Goal: Book appointment/travel/reservation

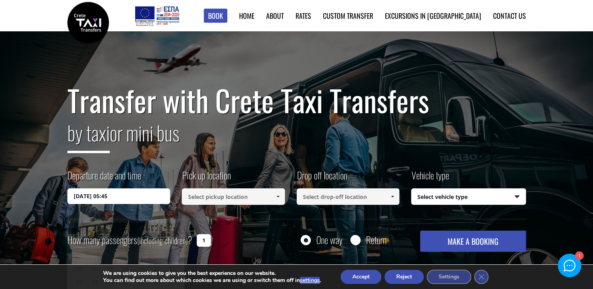
click at [149, 195] on input "[DATE] 05:45" at bounding box center [118, 197] width 103 height 16
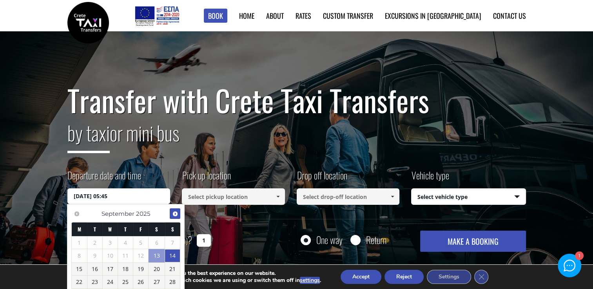
click at [172, 214] on span "Next" at bounding box center [175, 214] width 6 height 6
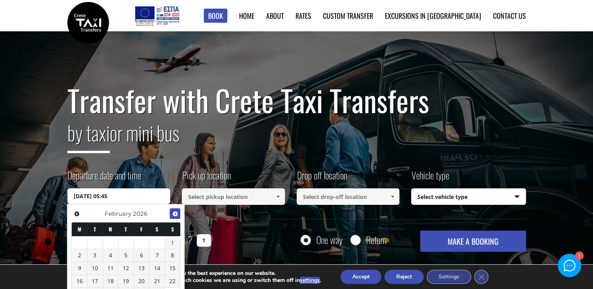
click at [172, 214] on span "Next" at bounding box center [175, 214] width 6 height 6
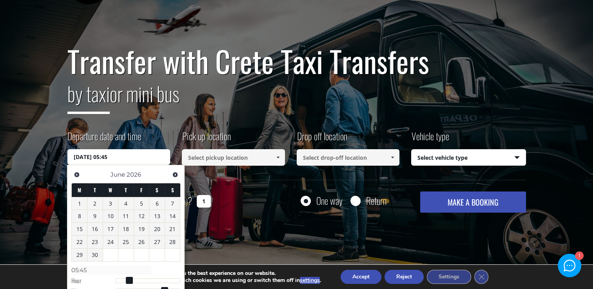
scroll to position [78, 0]
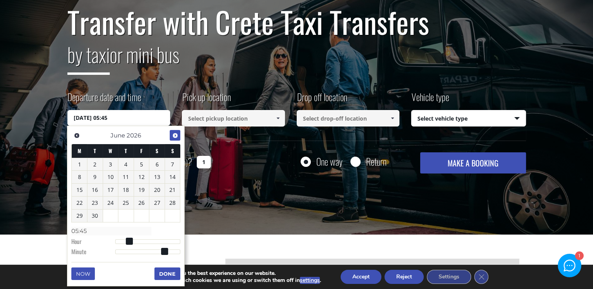
click at [174, 133] on span "Next" at bounding box center [175, 136] width 6 height 6
click at [126, 166] on link "2" at bounding box center [125, 164] width 15 height 13
click at [125, 164] on link "2" at bounding box center [125, 164] width 15 height 13
click at [111, 164] on link "1" at bounding box center [110, 164] width 15 height 13
type input "[DATE] 00:00"
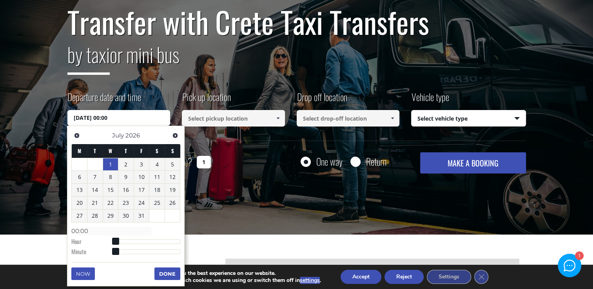
click at [166, 272] on button "Done" at bounding box center [168, 274] width 26 height 13
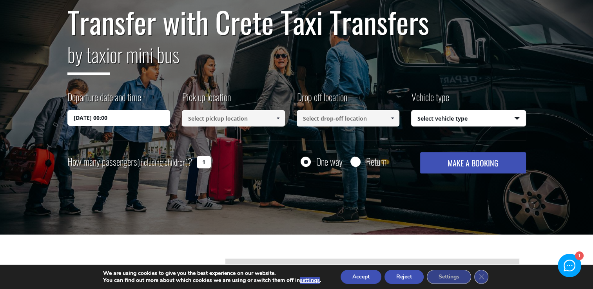
click at [226, 122] on input at bounding box center [233, 118] width 103 height 16
click at [278, 118] on span at bounding box center [278, 118] width 6 height 6
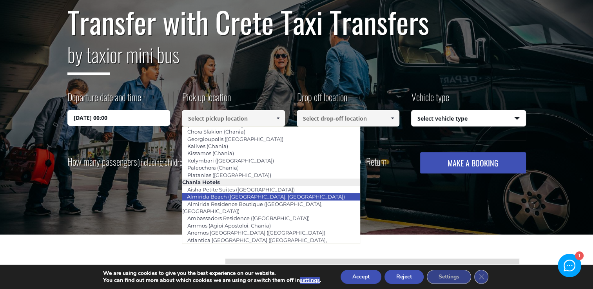
click at [271, 196] on link "Almirida Beach ([GEOGRAPHIC_DATA], [GEOGRAPHIC_DATA])" at bounding box center [266, 196] width 168 height 11
type input "Almirida Beach ([GEOGRAPHIC_DATA], [GEOGRAPHIC_DATA])"
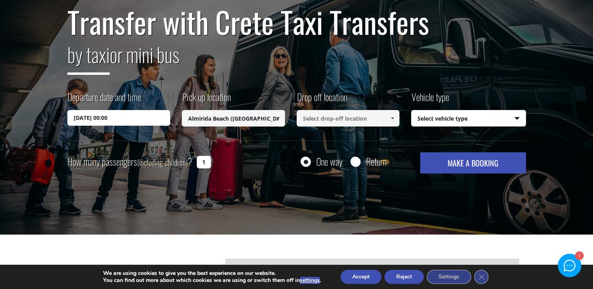
click at [352, 119] on input at bounding box center [348, 118] width 103 height 16
click at [394, 116] on span at bounding box center [392, 118] width 6 height 6
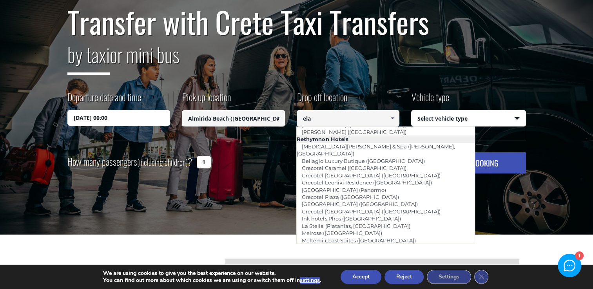
scroll to position [0, 0]
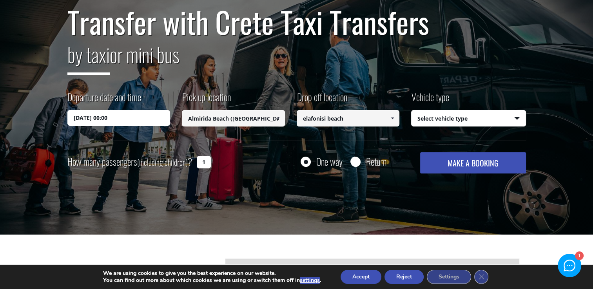
type input "elafonisi beach"
click at [391, 118] on span at bounding box center [392, 118] width 6 height 6
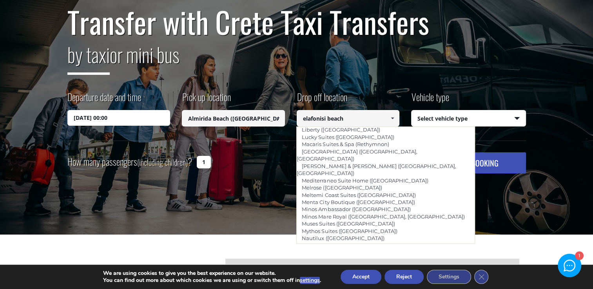
scroll to position [1742, 0]
